Goal: Task Accomplishment & Management: Use online tool/utility

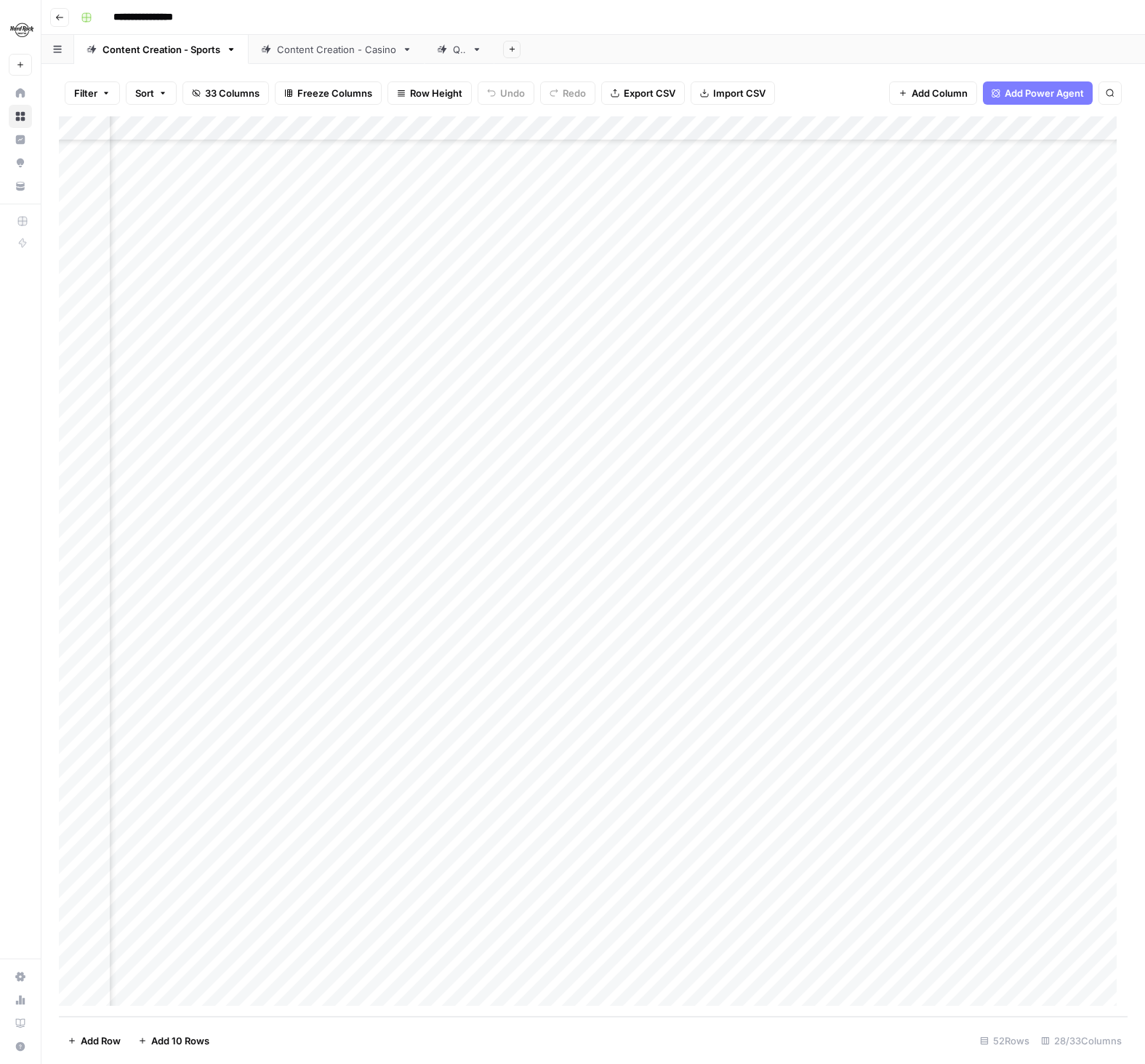
scroll to position [444, 1125]
drag, startPoint x: 732, startPoint y: 772, endPoint x: 719, endPoint y: 786, distance: 19.1
click at [731, 772] on div "Add Column" at bounding box center [594, 566] width 1069 height 901
click at [731, 794] on div "Add Column" at bounding box center [594, 566] width 1069 height 901
click at [721, 849] on div "Add Column" at bounding box center [594, 566] width 1069 height 901
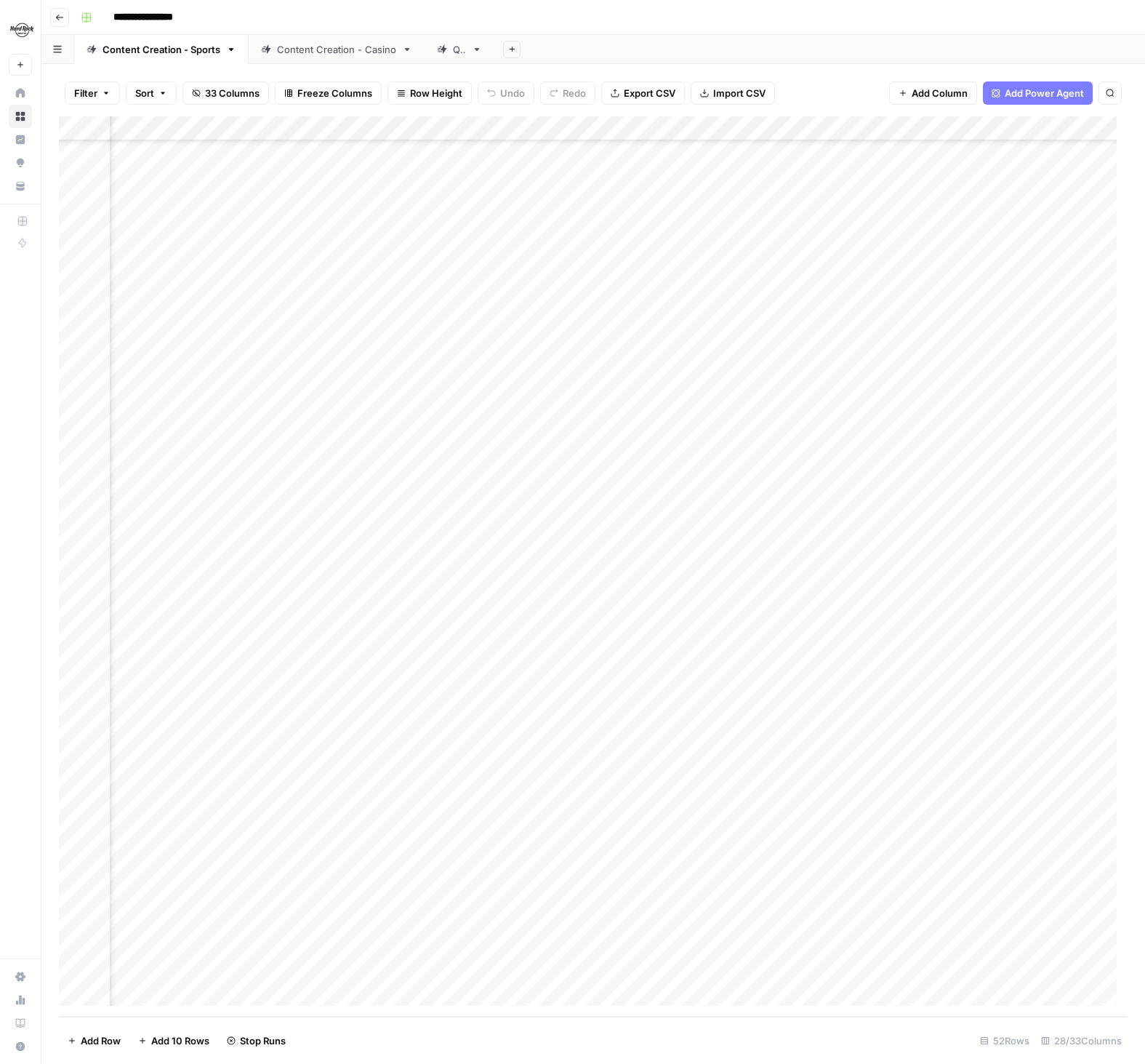
click at [731, 871] on div "Add Column" at bounding box center [594, 566] width 1069 height 901
click at [473, 745] on div "Add Column" at bounding box center [594, 566] width 1069 height 901
drag, startPoint x: 621, startPoint y: 773, endPoint x: 632, endPoint y: 778, distance: 12.1
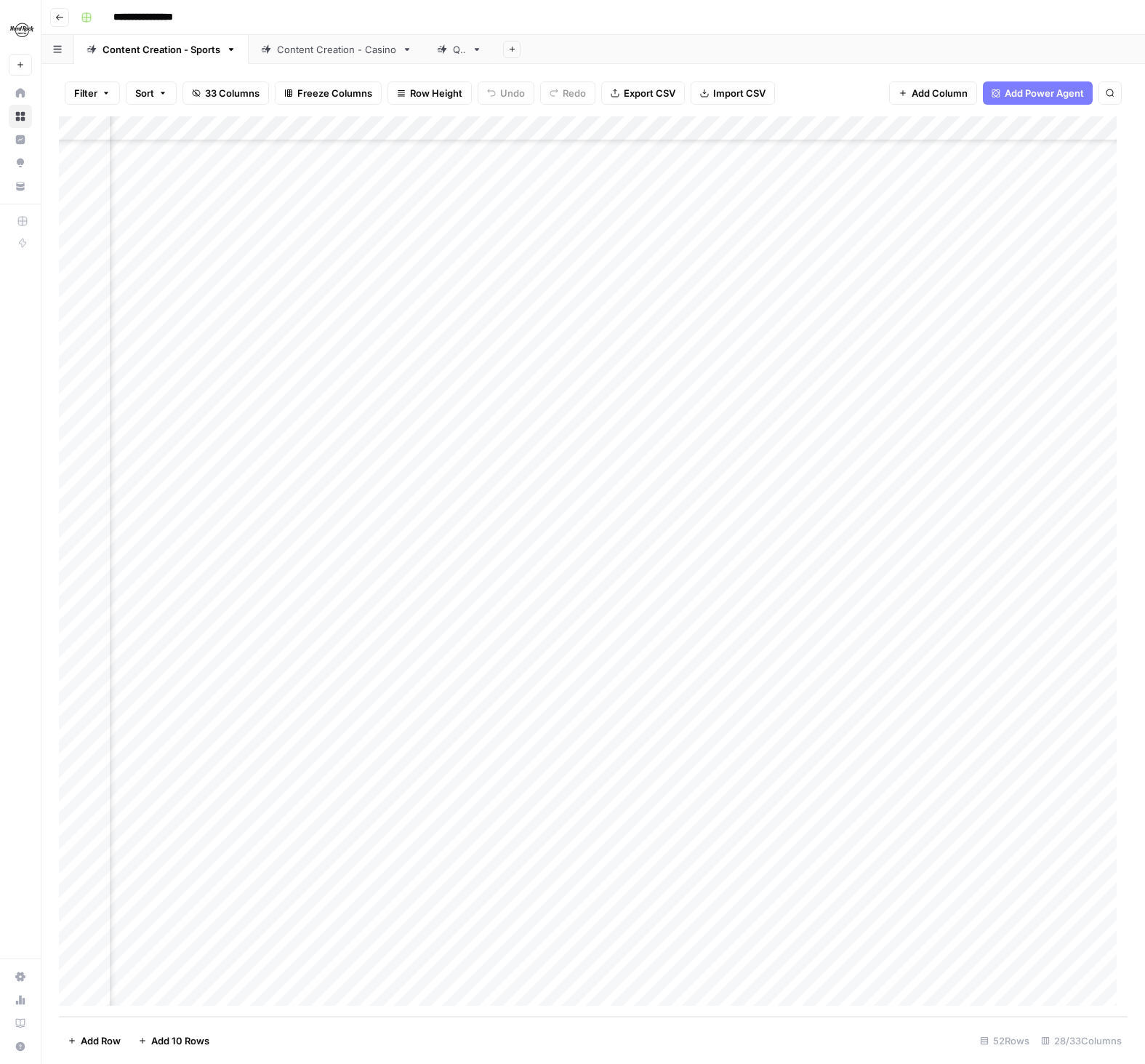
click at [621, 773] on div "Add Column" at bounding box center [594, 566] width 1069 height 901
click at [683, 800] on div "Add Column" at bounding box center [594, 566] width 1069 height 901
click at [746, 744] on div "Add Column" at bounding box center [594, 566] width 1069 height 901
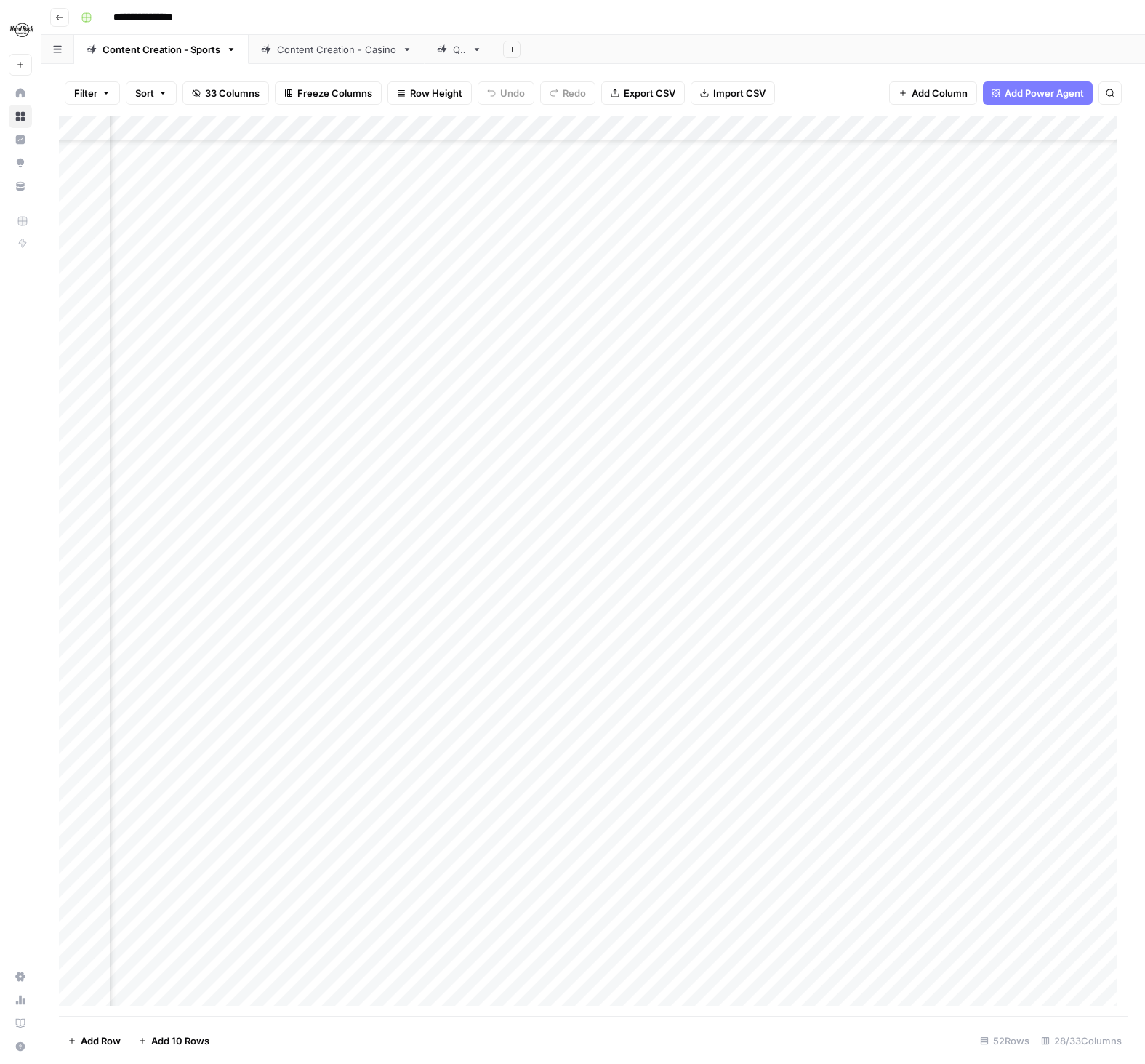
click at [559, 770] on div "Add Column" at bounding box center [594, 566] width 1069 height 901
click at [570, 795] on div "Add Column" at bounding box center [594, 566] width 1069 height 901
click at [571, 846] on div "Add Column" at bounding box center [594, 566] width 1069 height 901
click at [571, 872] on div "Add Column" at bounding box center [594, 566] width 1069 height 901
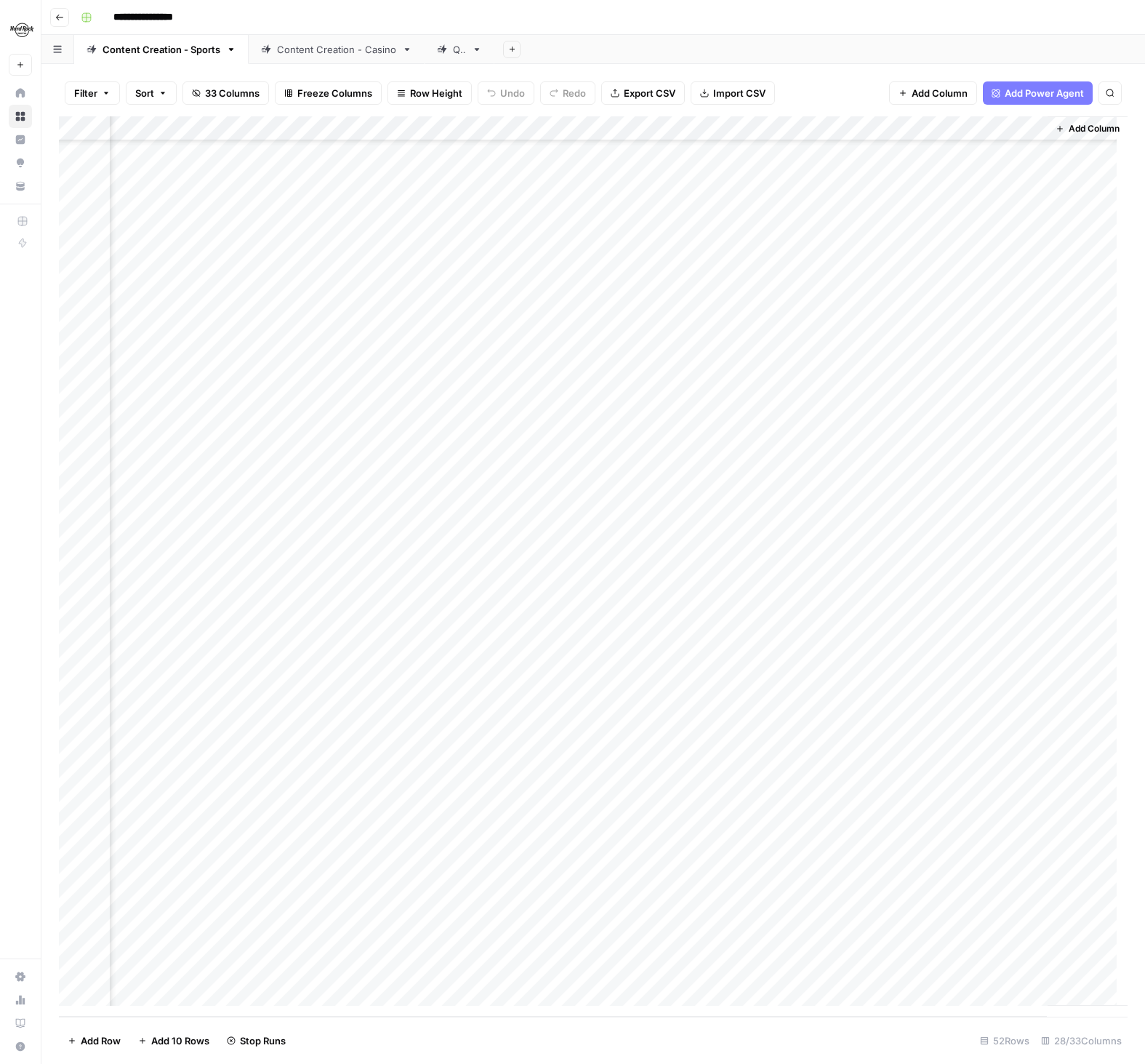
click at [768, 749] on div "Add Column" at bounding box center [594, 566] width 1069 height 901
